Goal: Task Accomplishment & Management: Use online tool/utility

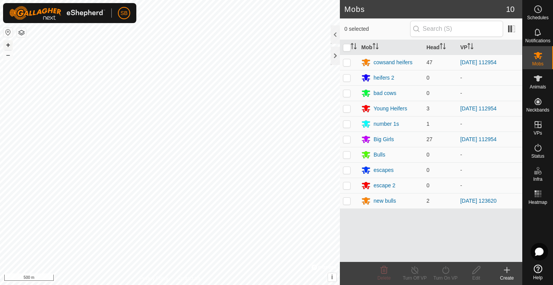
click at [9, 44] on button "+" at bounding box center [7, 44] width 9 height 9
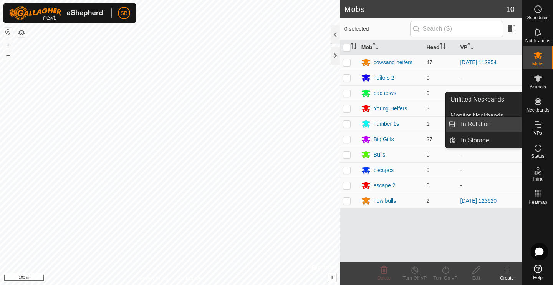
click at [505, 126] on link "In Rotation" at bounding box center [489, 123] width 66 height 15
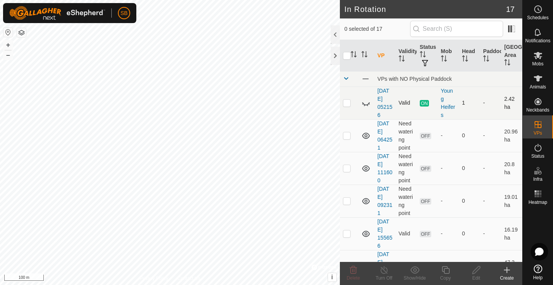
click at [346, 101] on p-checkbox at bounding box center [347, 102] width 8 height 6
checkbox input "false"
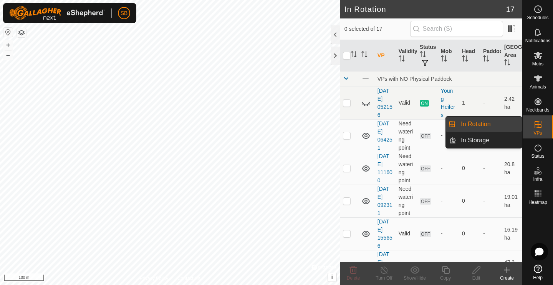
click at [507, 126] on link "In Rotation" at bounding box center [489, 123] width 66 height 15
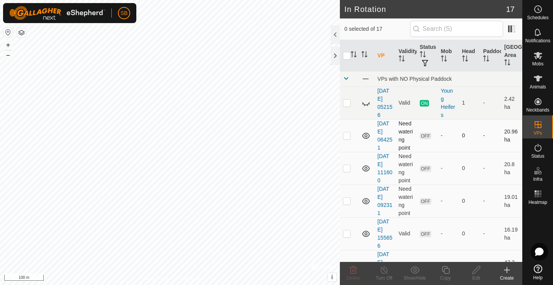
click at [344, 137] on p-checkbox at bounding box center [347, 135] width 8 height 6
checkbox input "false"
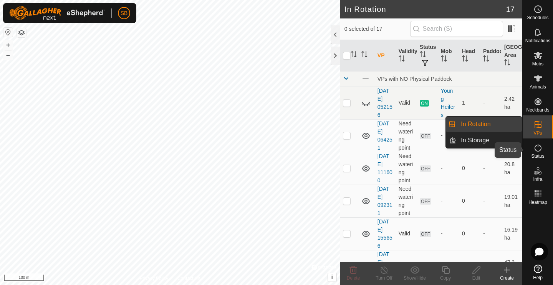
click at [538, 151] on icon at bounding box center [537, 147] width 9 height 9
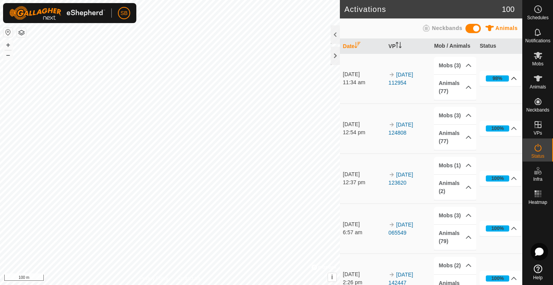
click at [508, 79] on p-accordion-header "98%" at bounding box center [501, 78] width 42 height 15
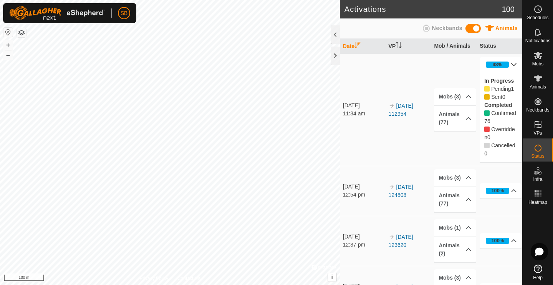
click at [514, 63] on p-accordion-header "98%" at bounding box center [501, 64] width 42 height 15
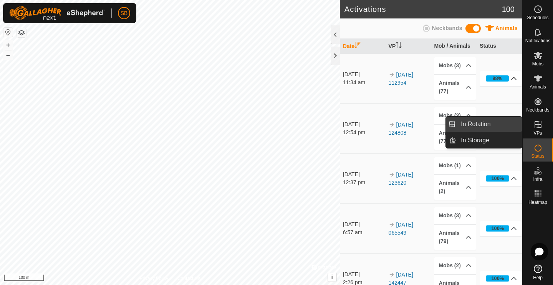
click at [520, 127] on link "In Rotation" at bounding box center [489, 123] width 66 height 15
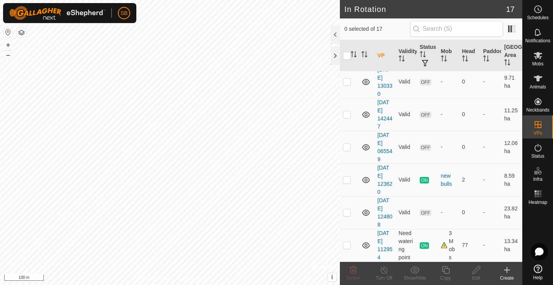
scroll to position [381, 0]
click at [348, 247] on p-checkbox at bounding box center [347, 245] width 8 height 6
checkbox input "true"
click at [447, 272] on icon at bounding box center [446, 269] width 10 height 9
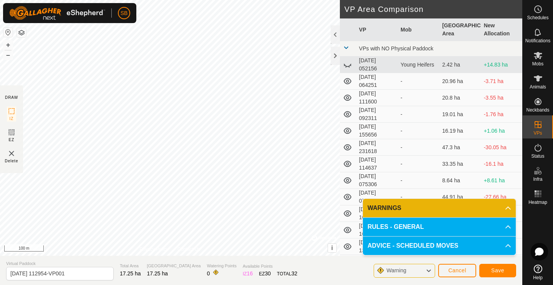
click at [499, 270] on span "Save" at bounding box center [497, 270] width 13 height 6
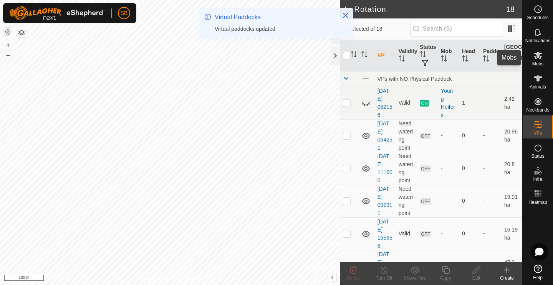
click at [541, 60] on icon at bounding box center [537, 55] width 9 height 9
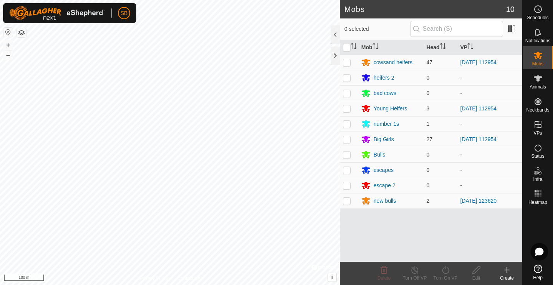
click at [346, 63] on p-checkbox at bounding box center [347, 62] width 8 height 6
checkbox input "true"
click at [348, 108] on p-checkbox at bounding box center [347, 108] width 8 height 6
checkbox input "true"
click at [347, 141] on p-checkbox at bounding box center [347, 139] width 8 height 6
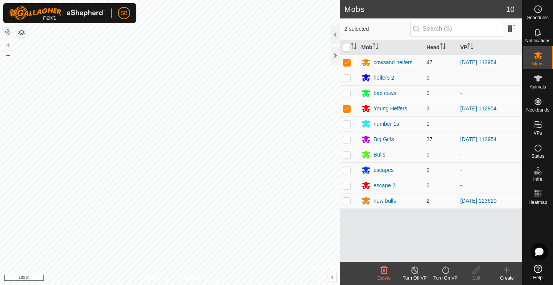
checkbox input "true"
click at [447, 271] on icon at bounding box center [446, 269] width 10 height 9
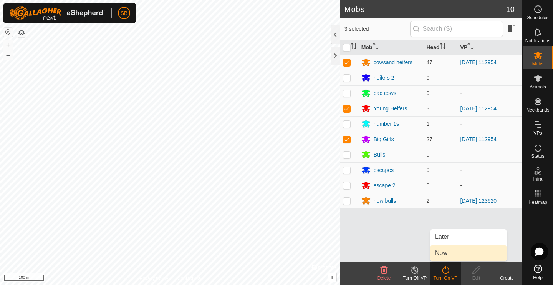
click at [447, 253] on link "Now" at bounding box center [468, 252] width 76 height 15
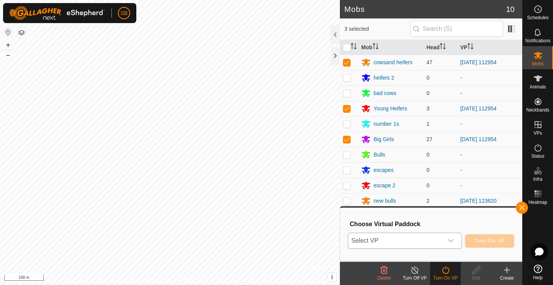
click at [451, 242] on icon "dropdown trigger" at bounding box center [451, 240] width 6 height 6
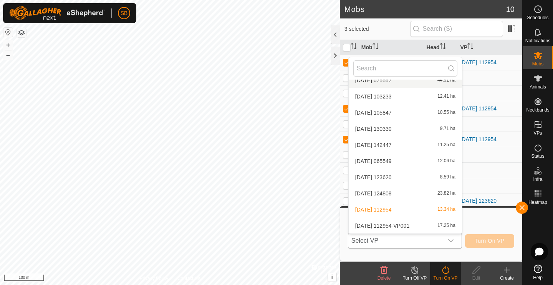
scroll to position [154, 0]
click at [430, 224] on li "2025-08-11 112954-VP001 17.25 ha" at bounding box center [405, 225] width 113 height 15
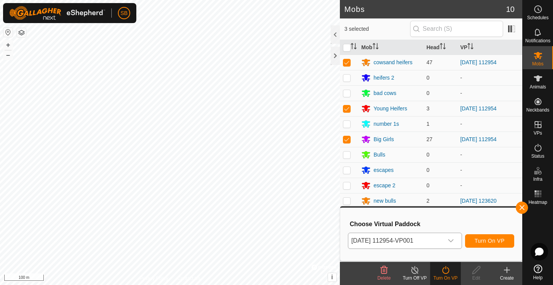
click at [493, 240] on span "Turn On VP" at bounding box center [490, 240] width 30 height 6
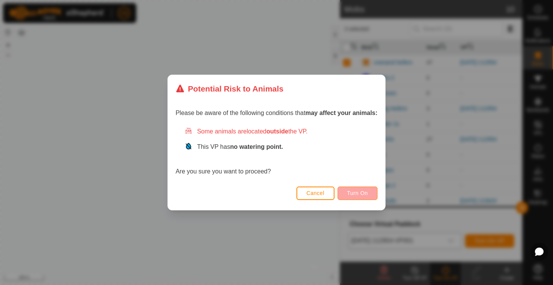
click at [364, 194] on span "Turn On" at bounding box center [357, 193] width 21 height 6
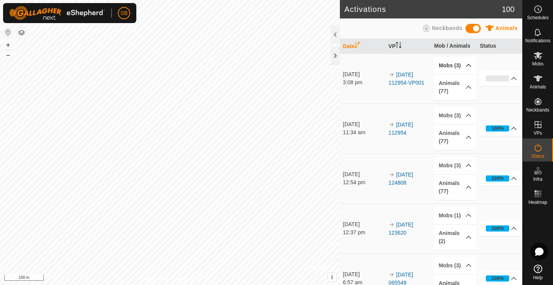
click at [466, 66] on p-accordion-header "Mobs (3)" at bounding box center [455, 65] width 42 height 17
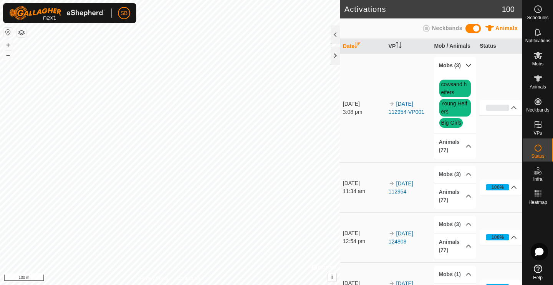
click at [466, 66] on p-accordion-header "Mobs (3)" at bounding box center [455, 65] width 42 height 17
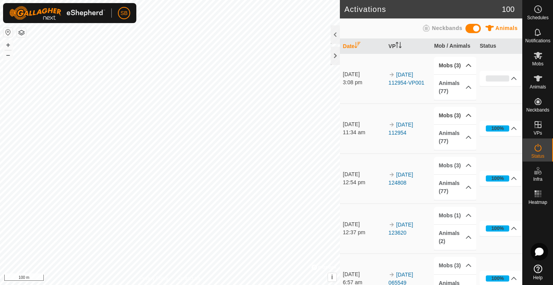
click at [469, 116] on p-accordion-header "Mobs (3)" at bounding box center [455, 115] width 42 height 17
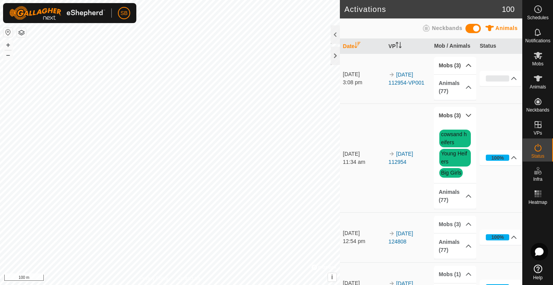
click at [469, 116] on p-accordion-header "Mobs (3)" at bounding box center [455, 115] width 42 height 17
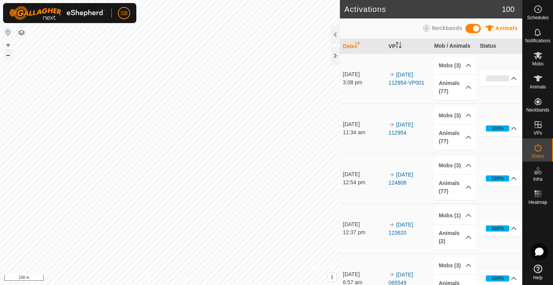
click at [8, 57] on button "–" at bounding box center [7, 54] width 9 height 9
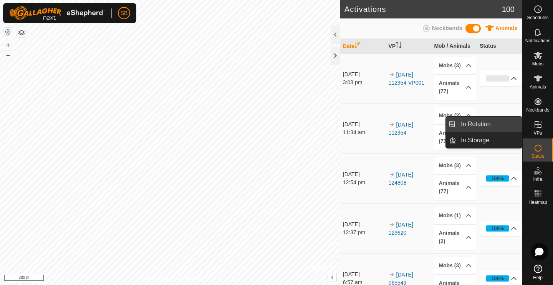
click at [513, 124] on link "In Rotation" at bounding box center [489, 123] width 66 height 15
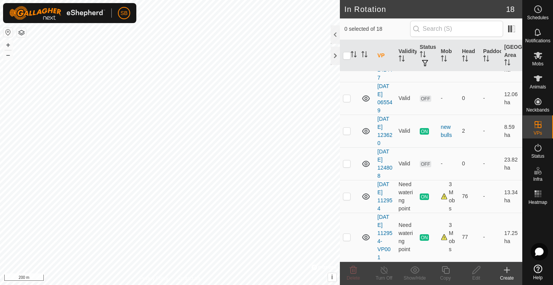
scroll to position [429, 0]
click at [348, 238] on p-checkbox at bounding box center [347, 236] width 8 height 6
checkbox input "true"
click at [446, 272] on icon at bounding box center [446, 269] width 10 height 9
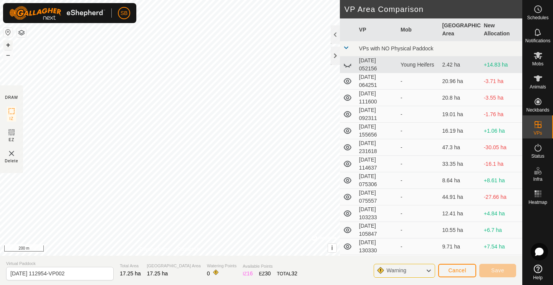
click at [9, 44] on button "+" at bounding box center [7, 44] width 9 height 9
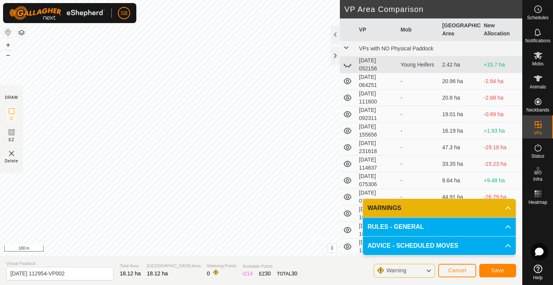
click at [502, 270] on span "Save" at bounding box center [497, 270] width 13 height 6
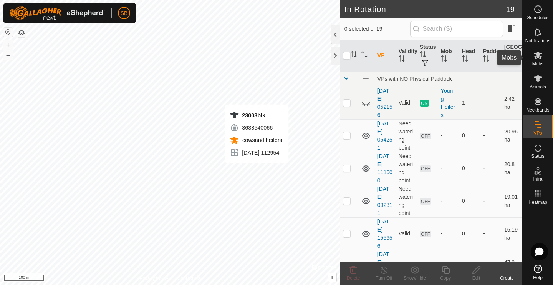
click at [542, 56] on icon at bounding box center [537, 55] width 9 height 9
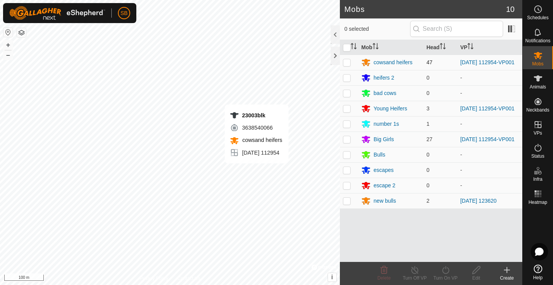
click at [348, 63] on p-checkbox at bounding box center [347, 62] width 8 height 6
checkbox input "true"
click at [348, 110] on p-checkbox at bounding box center [347, 108] width 8 height 6
checkbox input "true"
click at [348, 142] on p-checkbox at bounding box center [347, 139] width 8 height 6
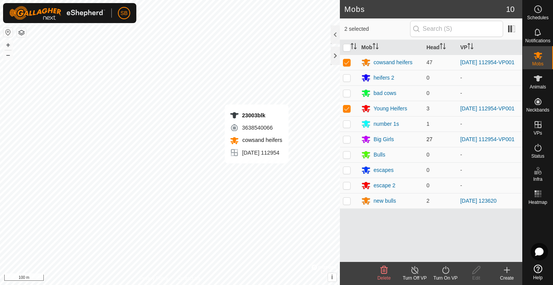
checkbox input "true"
click at [444, 272] on icon at bounding box center [446, 269] width 10 height 9
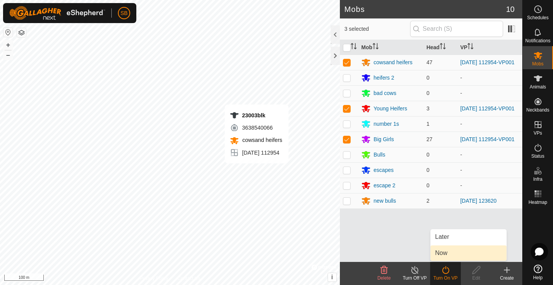
click at [452, 252] on link "Now" at bounding box center [468, 252] width 76 height 15
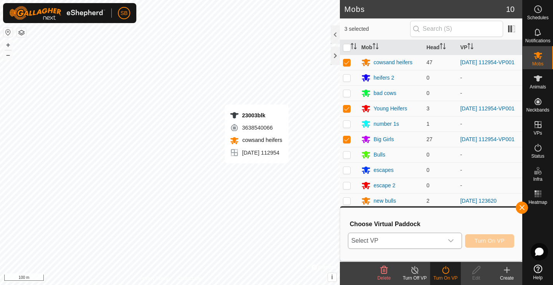
click at [451, 242] on icon "dropdown trigger" at bounding box center [451, 240] width 6 height 6
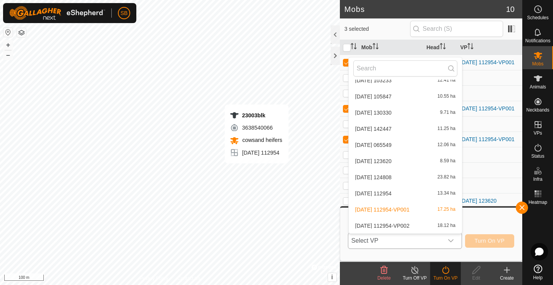
scroll to position [170, 0]
click at [431, 222] on li "[DATE] 112954-VP002 18.12 ha" at bounding box center [405, 225] width 113 height 15
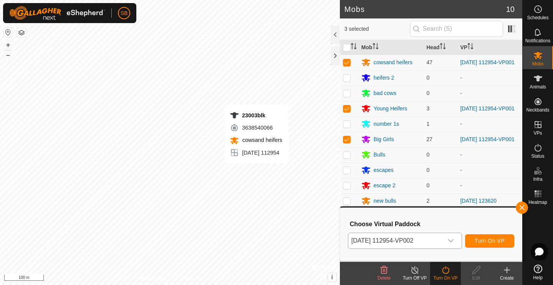
click at [494, 240] on span "Turn On VP" at bounding box center [490, 240] width 30 height 6
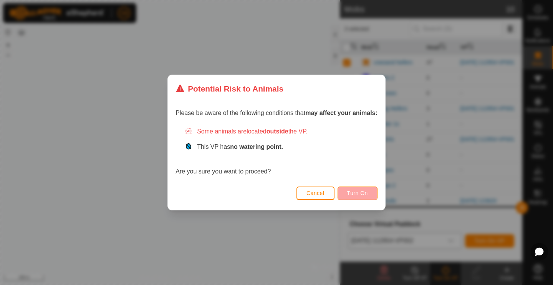
click at [359, 193] on span "Turn On" at bounding box center [357, 193] width 21 height 6
